Goal: Information Seeking & Learning: Understand process/instructions

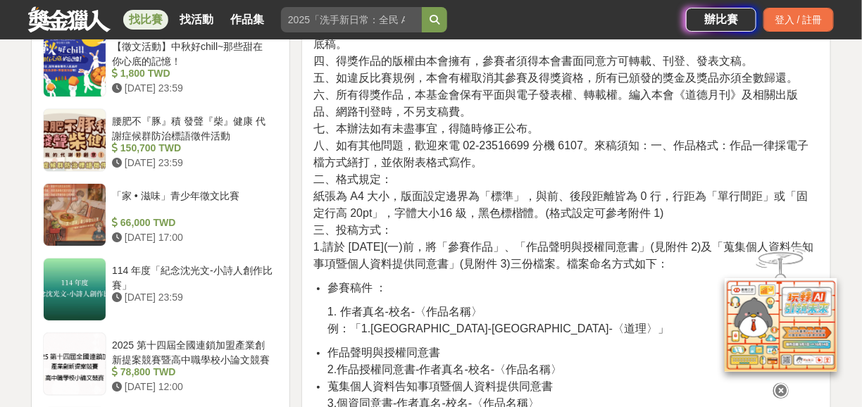
scroll to position [1691, 0]
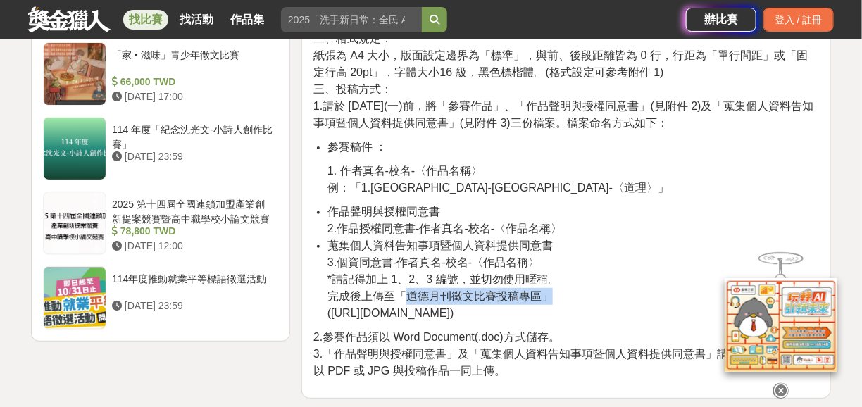
drag, startPoint x: 404, startPoint y: 290, endPoint x: 550, endPoint y: 297, distance: 146.0
click at [550, 297] on span "完成後上傳至「道德月刊徵文比賽投稿專區」" at bounding box center [440, 296] width 225 height 12
click at [577, 271] on li "蒐集個人資料告知事項暨個人資料提供同意書 3.個資同意書-作者真名-校名-〈作品名稱〉 *請記得加上 1、2、3 編號，並切勿使用暱稱。 完成後上傳至「道德月…" at bounding box center [574, 279] width 492 height 85
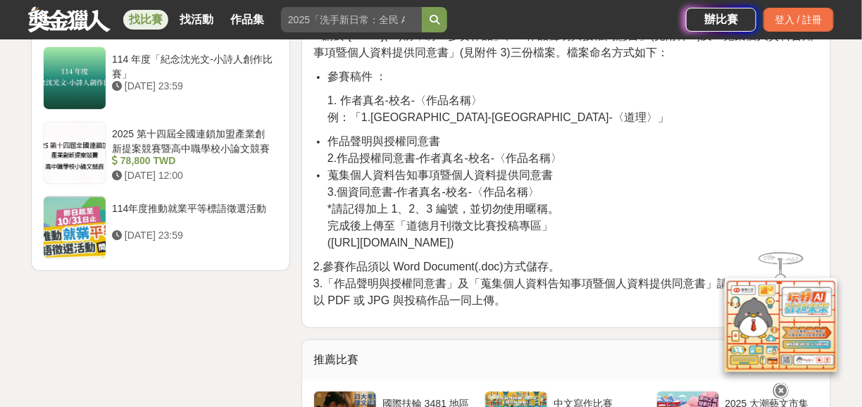
click at [507, 268] on span "2.參賽作品須以 Word Document(.doc)方式儲存。" at bounding box center [437, 267] width 247 height 12
drag, startPoint x: 395, startPoint y: 265, endPoint x: 481, endPoint y: 267, distance: 86.0
click at [481, 267] on span "2.參賽作品須以 Word Document(.doc)方式儲存。" at bounding box center [437, 267] width 247 height 12
click at [546, 267] on span "2.參賽作品須以 Word Document(.doc)方式儲存。" at bounding box center [437, 267] width 247 height 12
drag, startPoint x: 330, startPoint y: 242, endPoint x: 533, endPoint y: 244, distance: 203.6
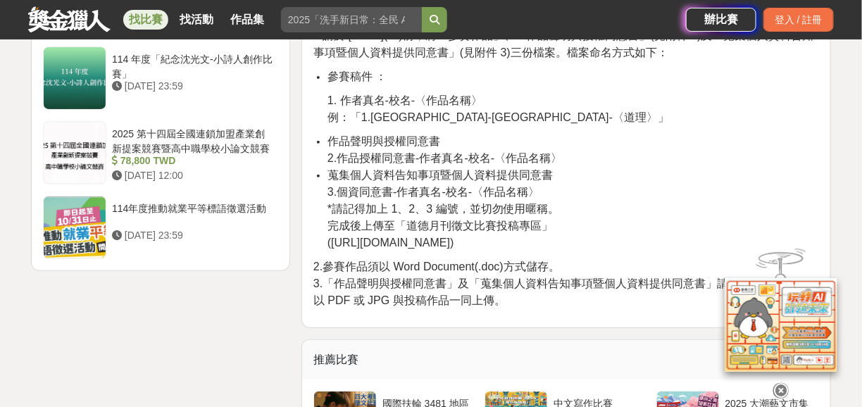
click at [454, 244] on span "([URL][DOMAIN_NAME])" at bounding box center [391, 243] width 127 height 12
copy span "[URL][DOMAIN_NAME])"
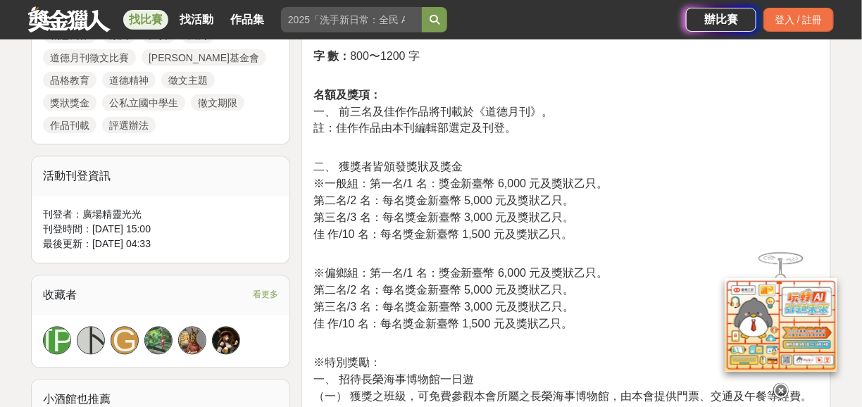
scroll to position [634, 0]
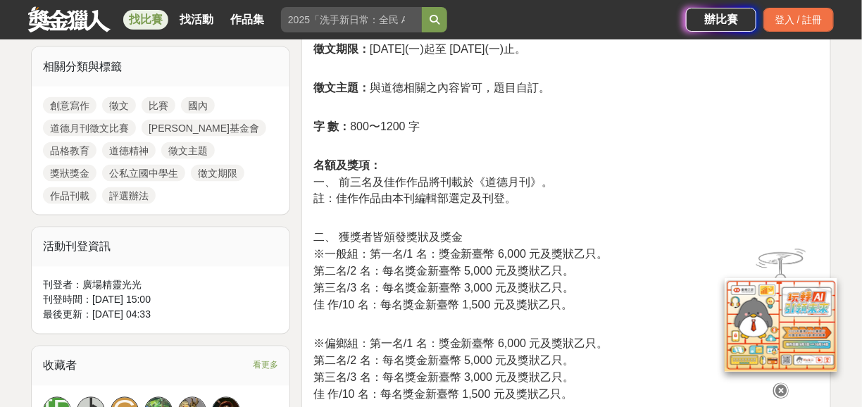
drag, startPoint x: 725, startPoint y: 158, endPoint x: 717, endPoint y: 155, distance: 8.2
click at [725, 158] on p "名額及獎項： 一、 前三名及佳作作品將刊載於《道德月刊》。 註：佳作作品由本刊編輯部選定及刊登。" at bounding box center [567, 190] width 506 height 66
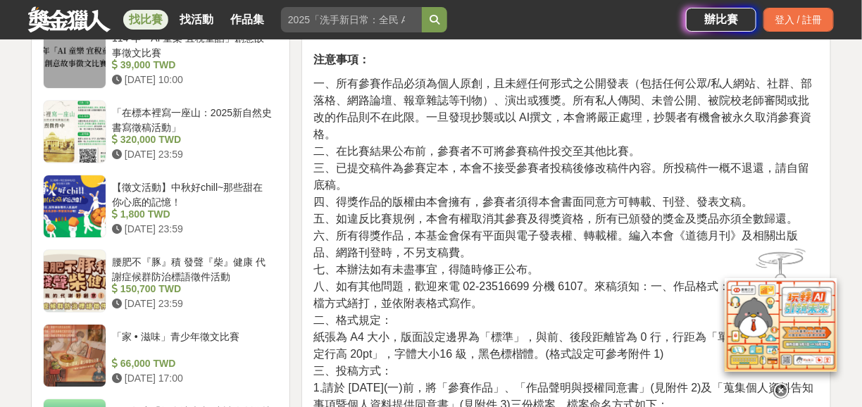
scroll to position [1620, 0]
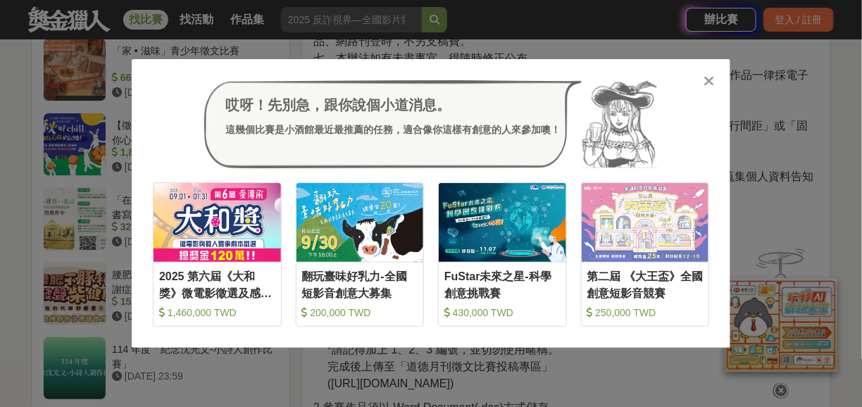
drag, startPoint x: 709, startPoint y: 78, endPoint x: 685, endPoint y: 94, distance: 29.5
click at [709, 78] on icon at bounding box center [710, 81] width 11 height 14
